Goal: Information Seeking & Learning: Learn about a topic

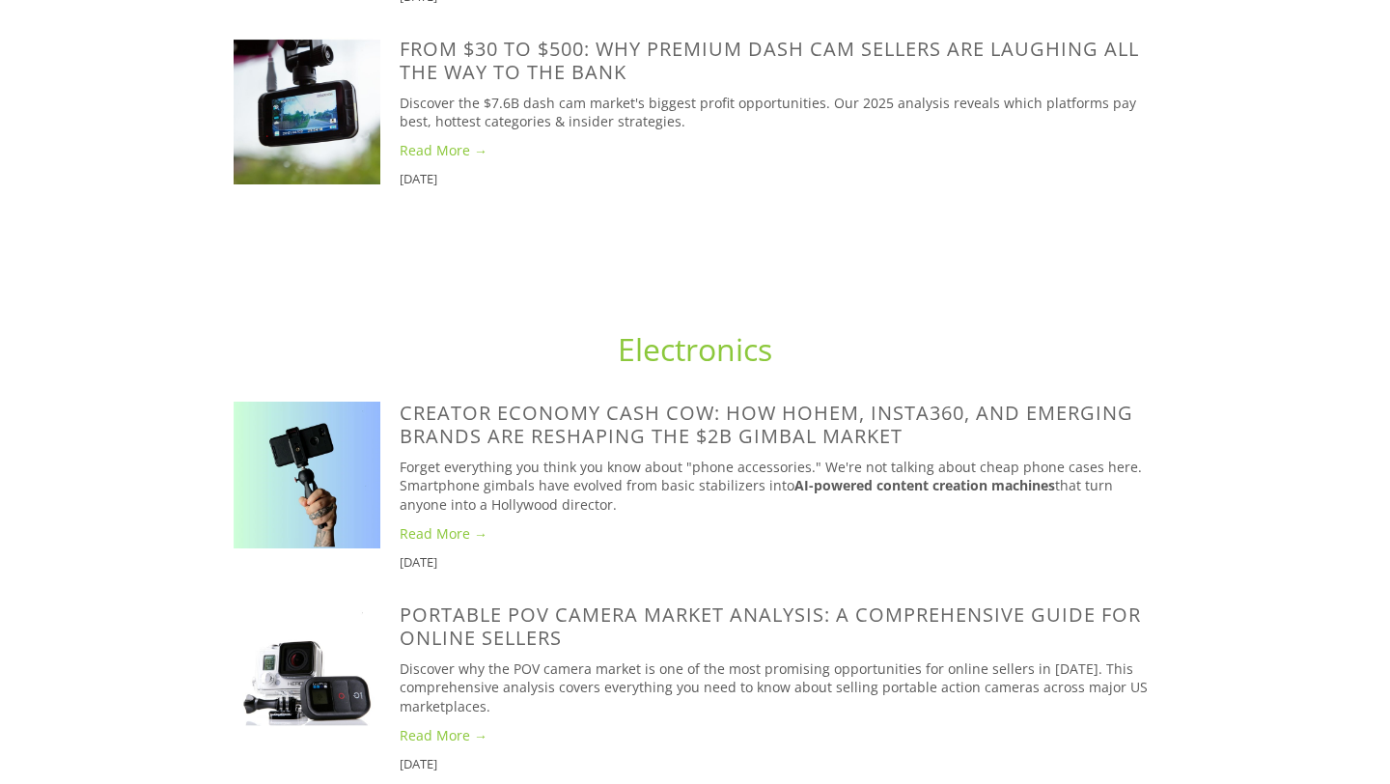
scroll to position [1802, 0]
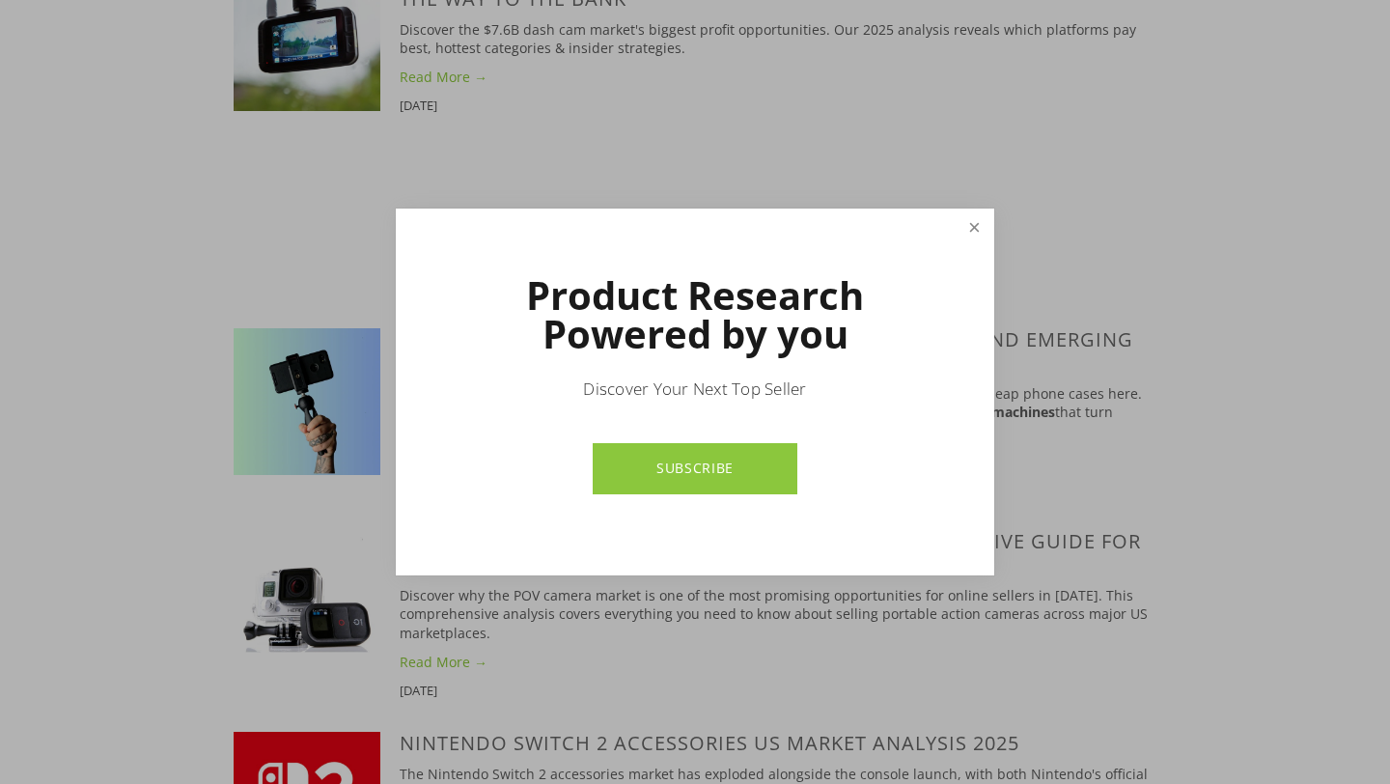
click at [981, 223] on link "Close" at bounding box center [975, 228] width 34 height 34
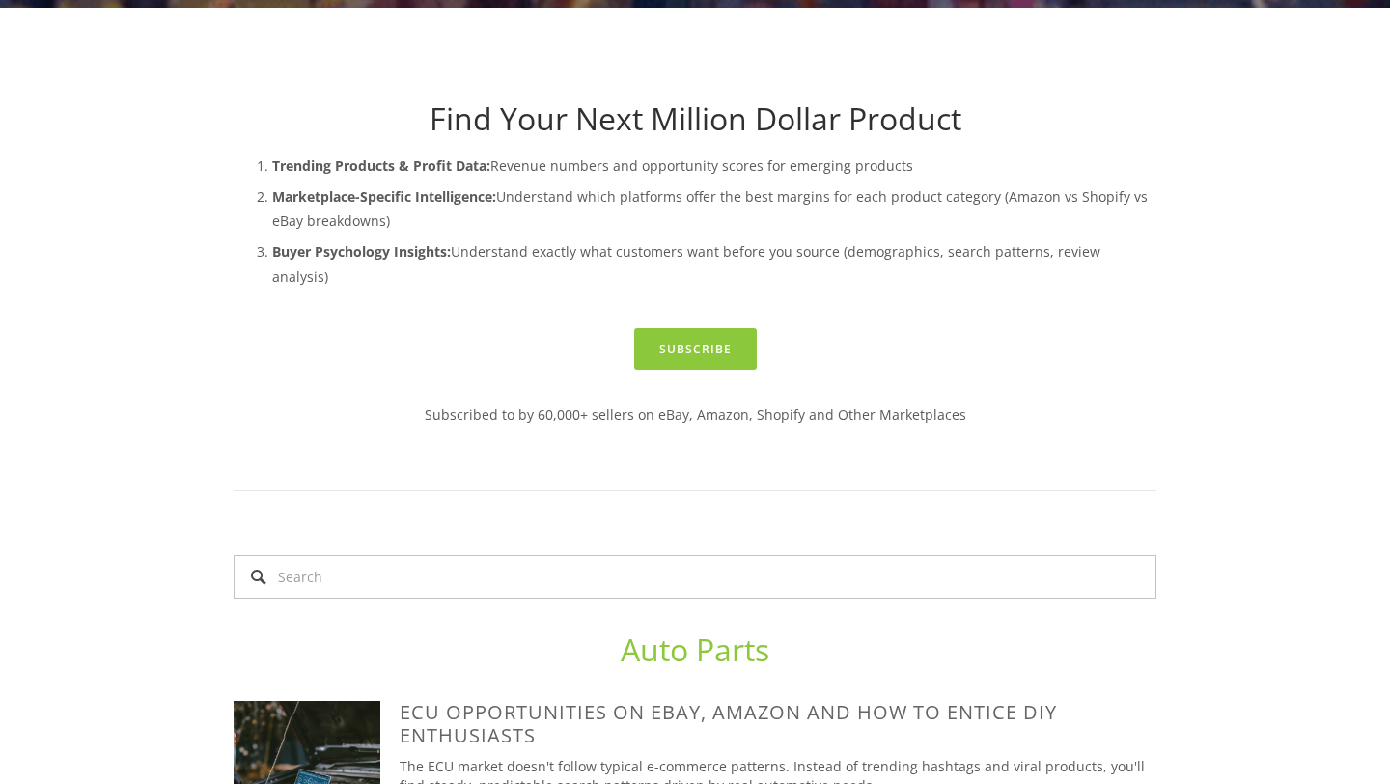
scroll to position [0, 0]
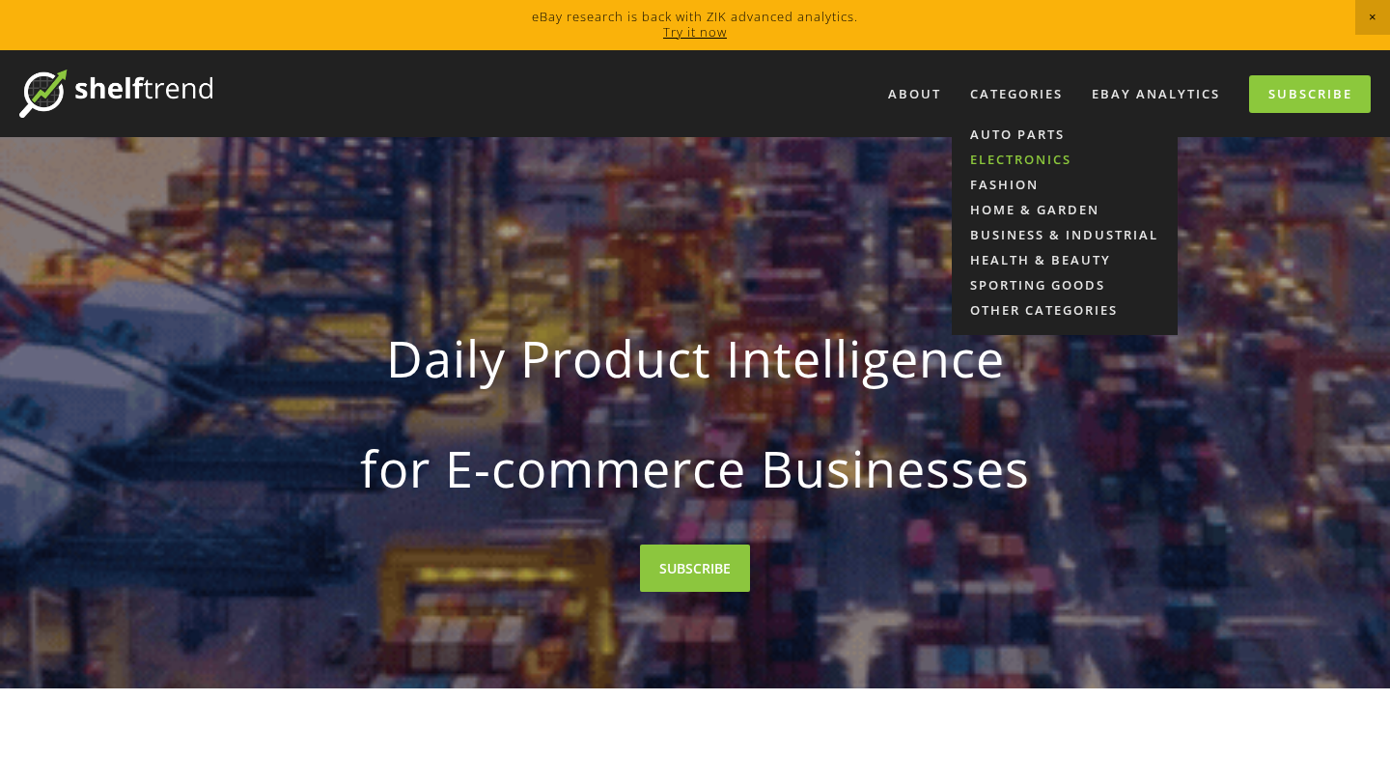
click at [1018, 154] on link "Electronics" at bounding box center [1065, 159] width 226 height 25
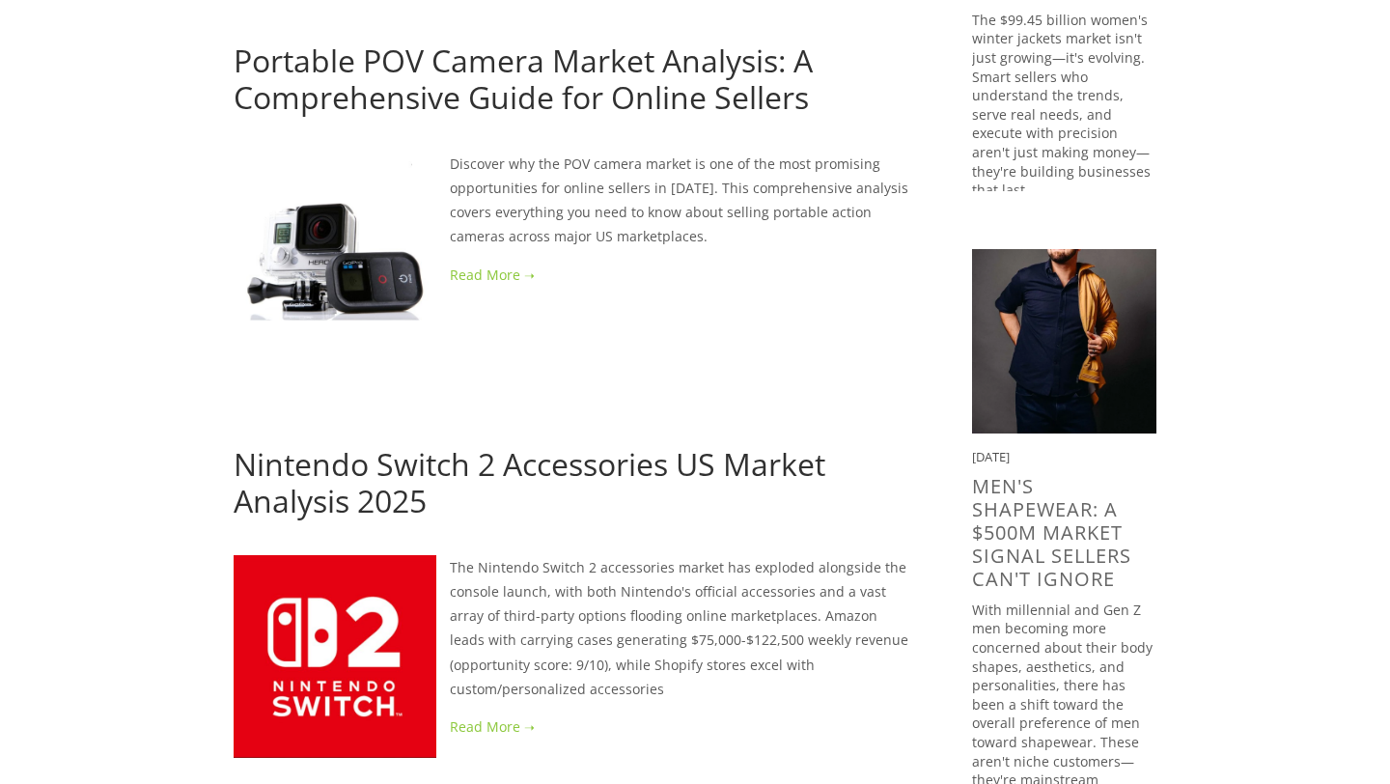
scroll to position [667, 0]
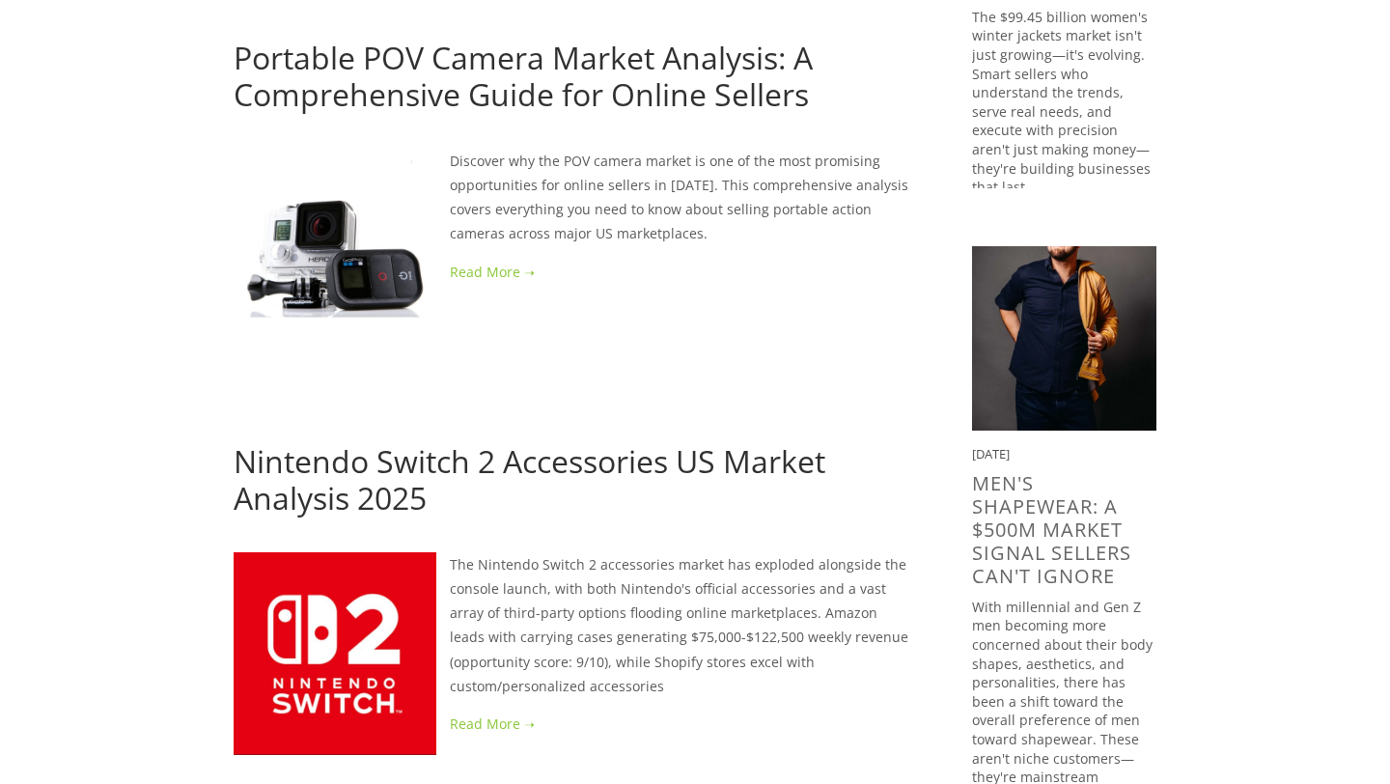
click at [506, 267] on link at bounding box center [572, 272] width 677 height 24
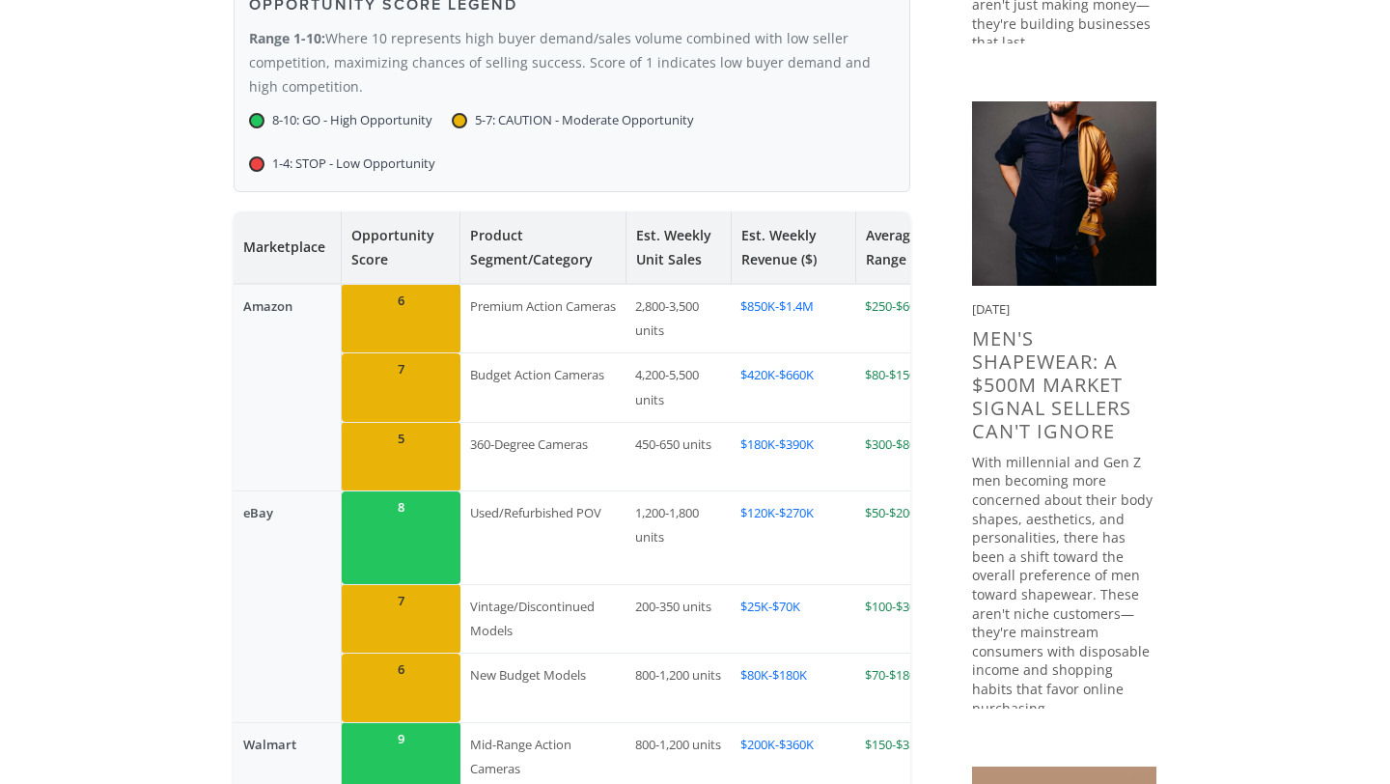
scroll to position [845, 0]
